Goal: Check status: Check status

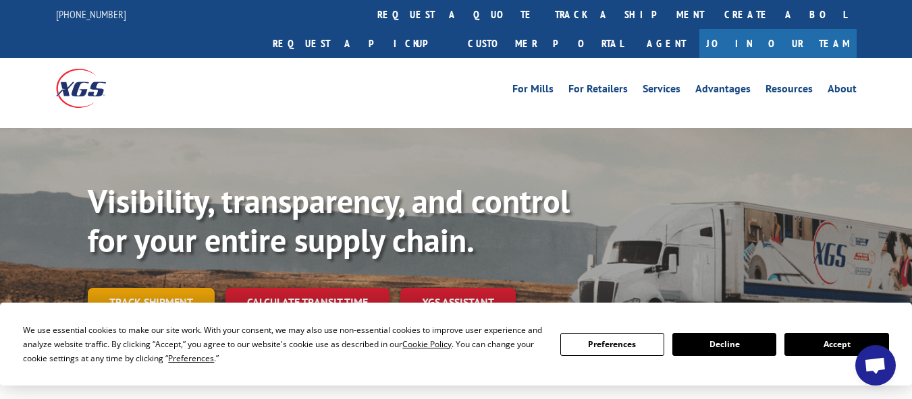
click at [174, 288] on link "Track shipment" at bounding box center [151, 302] width 127 height 28
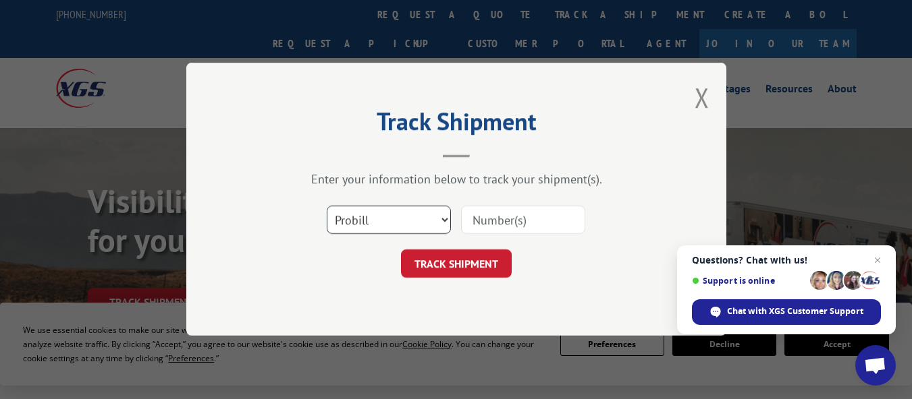
click at [439, 222] on select "Select category... Probill BOL PO" at bounding box center [389, 220] width 124 height 28
select select "bol"
click at [327, 206] on select "Select category... Probill BOL PO" at bounding box center [389, 220] width 124 height 28
click at [487, 225] on input at bounding box center [523, 220] width 124 height 28
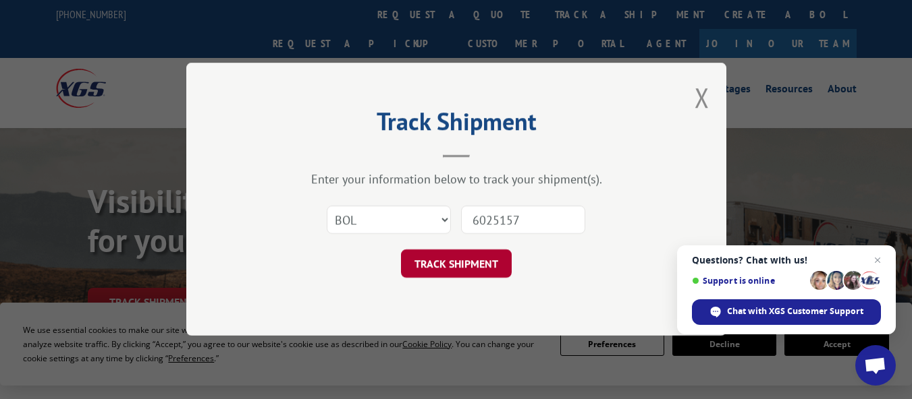
type input "6025157"
click at [474, 267] on button "TRACK SHIPMENT" at bounding box center [456, 264] width 111 height 28
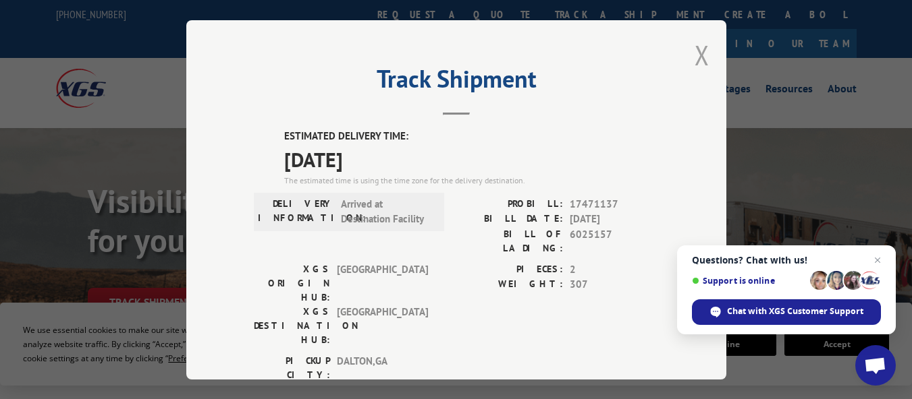
click at [699, 50] on button "Close modal" at bounding box center [701, 55] width 15 height 36
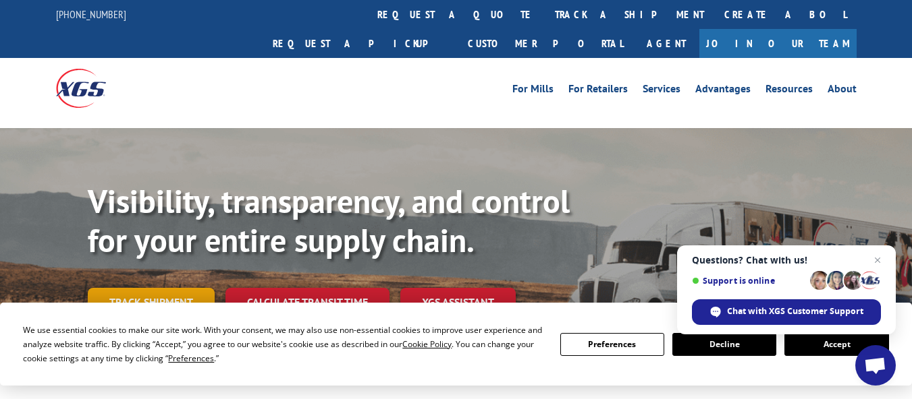
click at [144, 288] on link "Track shipment" at bounding box center [151, 302] width 127 height 28
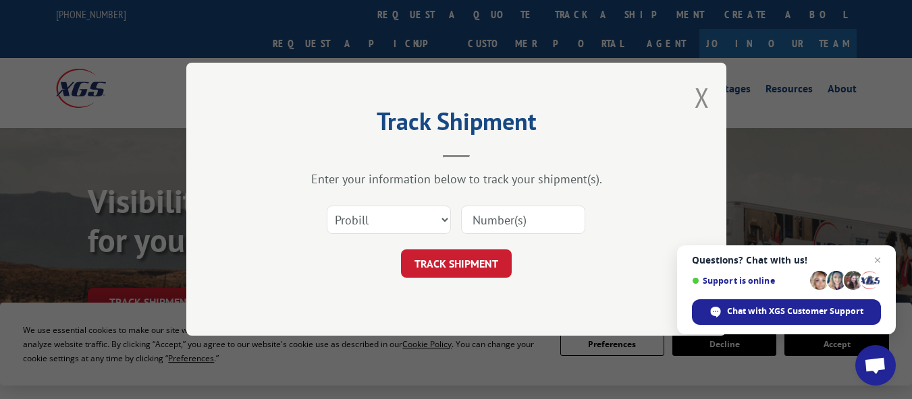
click at [477, 221] on input at bounding box center [523, 220] width 124 height 28
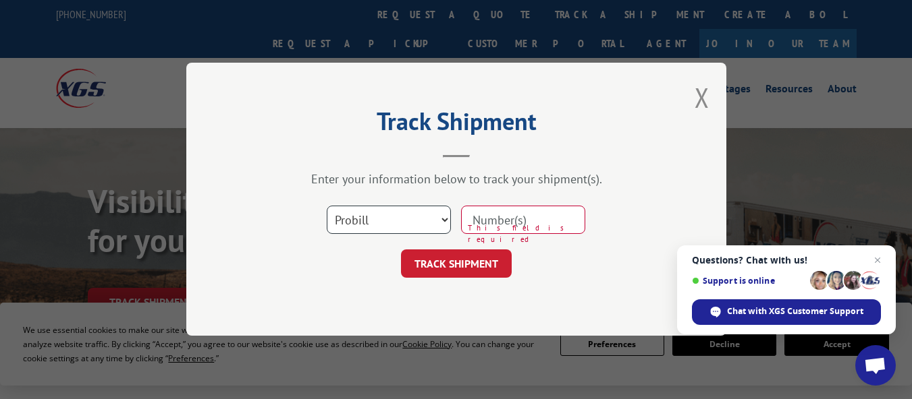
click at [443, 219] on select "Select category... Probill BOL PO" at bounding box center [389, 220] width 124 height 28
select select "bol"
click at [327, 206] on select "Select category... Probill BOL PO" at bounding box center [389, 220] width 124 height 28
click at [511, 219] on input at bounding box center [523, 220] width 124 height 28
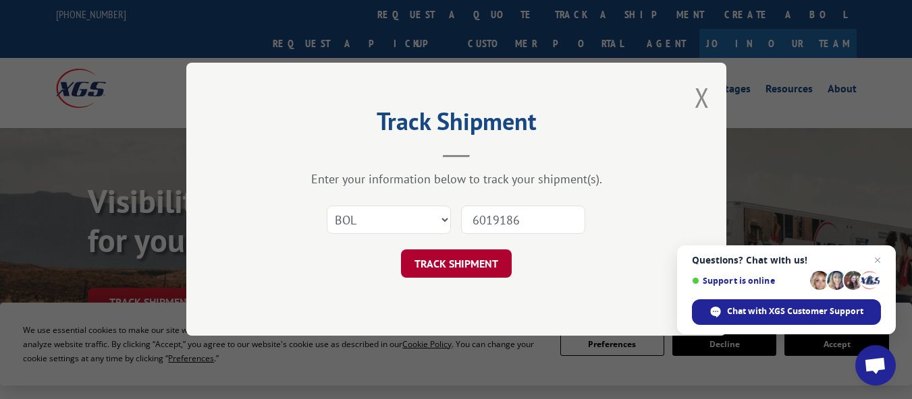
type input "6019186"
click at [457, 262] on button "TRACK SHIPMENT" at bounding box center [456, 264] width 111 height 28
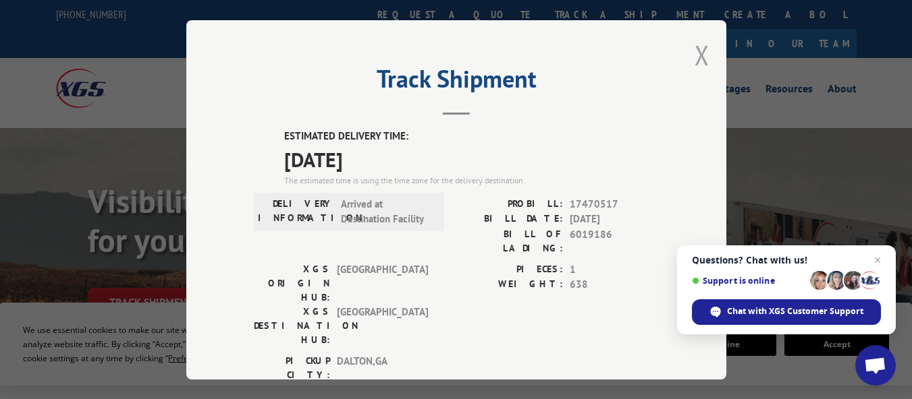
click at [700, 46] on button "Close modal" at bounding box center [701, 55] width 15 height 36
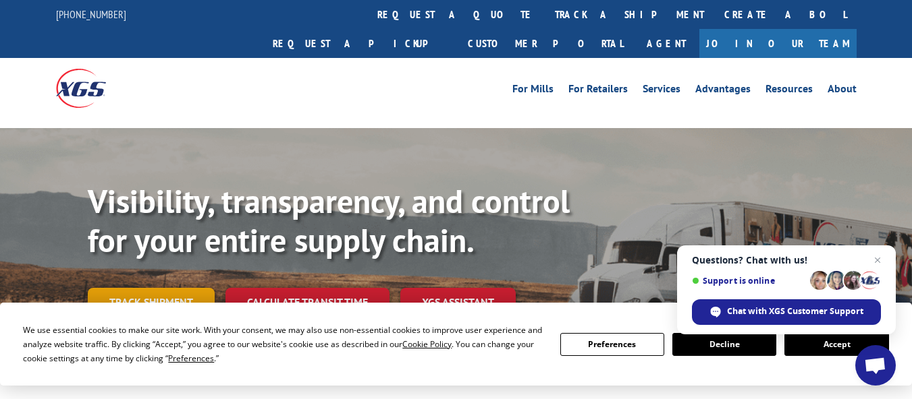
click at [155, 288] on link "Track shipment" at bounding box center [151, 302] width 127 height 28
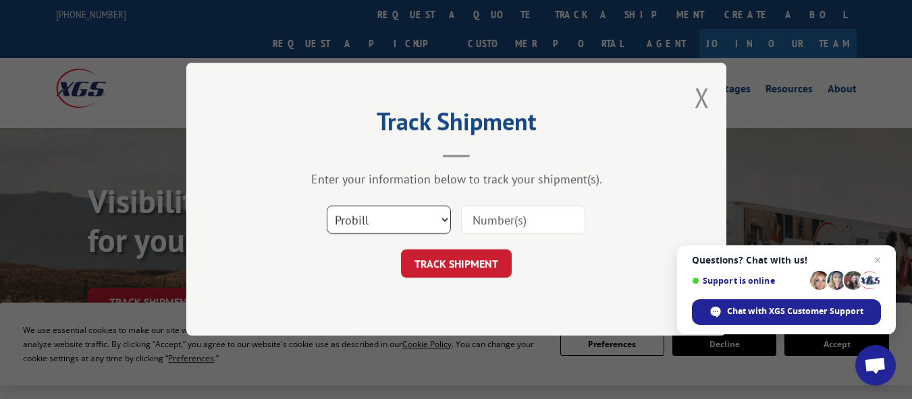
click at [443, 218] on select "Select category... Probill BOL PO" at bounding box center [389, 220] width 124 height 28
click at [444, 218] on select "Select category... Probill BOL PO" at bounding box center [389, 220] width 124 height 28
select select "bol"
click at [327, 206] on select "Select category... Probill BOL PO" at bounding box center [389, 220] width 124 height 28
click at [478, 218] on input at bounding box center [523, 220] width 124 height 28
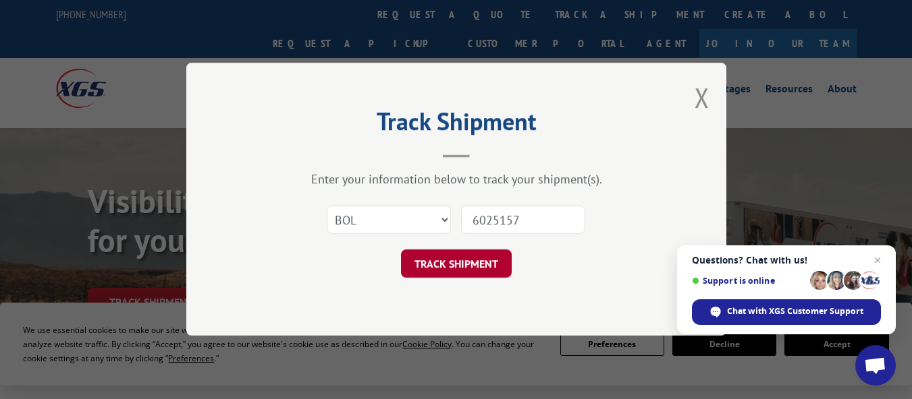
type input "6025157"
click at [456, 265] on button "TRACK SHIPMENT" at bounding box center [456, 264] width 111 height 28
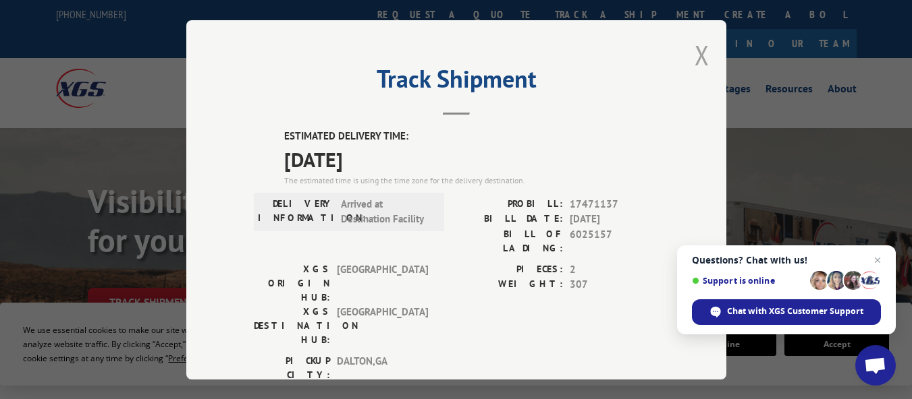
click at [694, 57] on button "Close modal" at bounding box center [701, 55] width 15 height 36
